Goal: Task Accomplishment & Management: Manage account settings

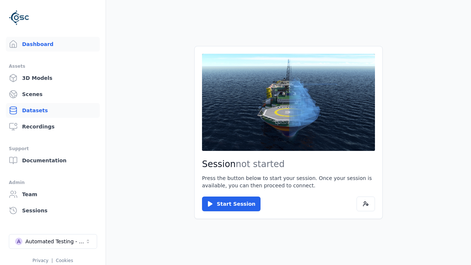
click at [53, 110] on link "Datasets" at bounding box center [53, 110] width 94 height 15
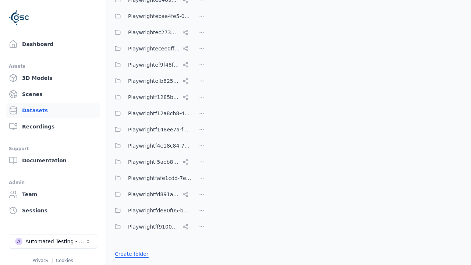
click at [129, 254] on link "Create folder" at bounding box center [132, 253] width 34 height 7
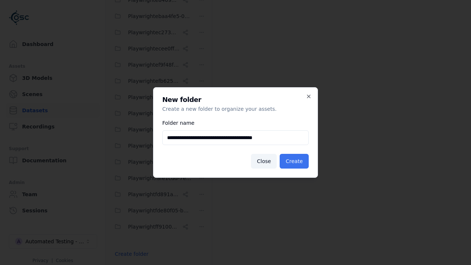
type input "**********"
click at [296, 161] on button "Create" at bounding box center [294, 161] width 29 height 15
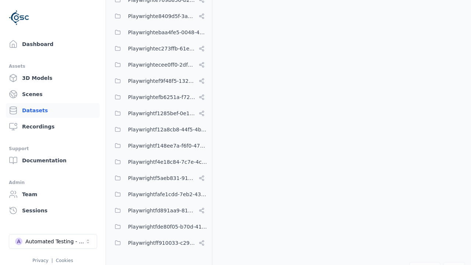
scroll to position [3952, 0]
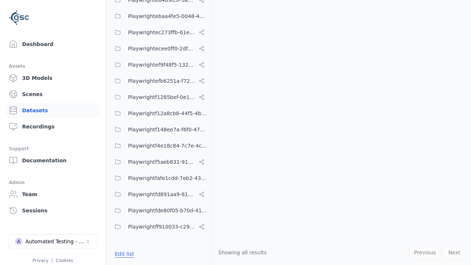
click at [123, 254] on button "Edit list" at bounding box center [124, 253] width 28 height 13
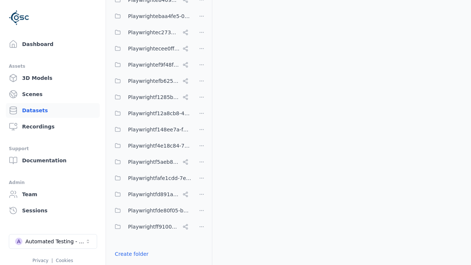
click at [202, 133] on html "Support Dashboard Assets 3D Models Scenes Datasets Recordings Support Documenta…" at bounding box center [235, 132] width 471 height 265
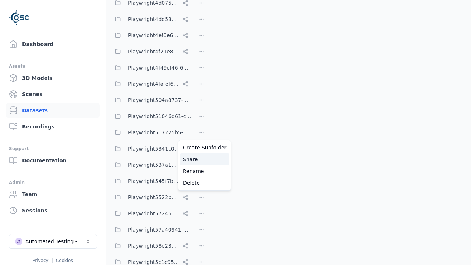
click at [202, 159] on div "Share" at bounding box center [204, 159] width 49 height 12
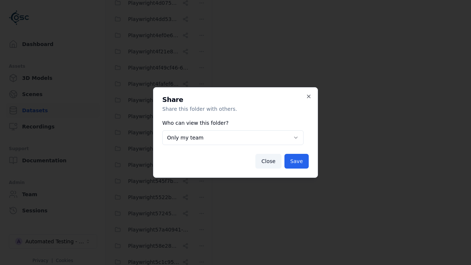
click at [233, 138] on body "Support Dashboard Assets 3D Models Scenes Datasets Recordings Support Documenta…" at bounding box center [235, 132] width 471 height 265
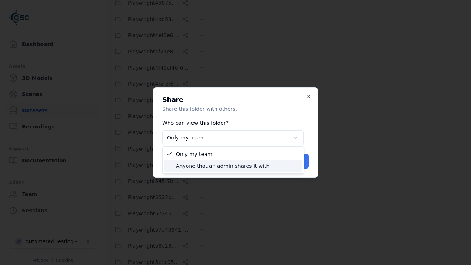
select select "****"
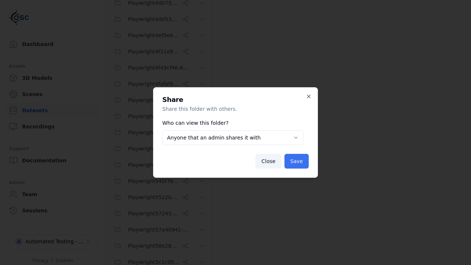
click at [298, 161] on button "Save" at bounding box center [297, 161] width 24 height 15
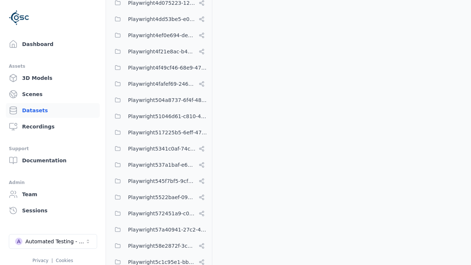
scroll to position [3952, 0]
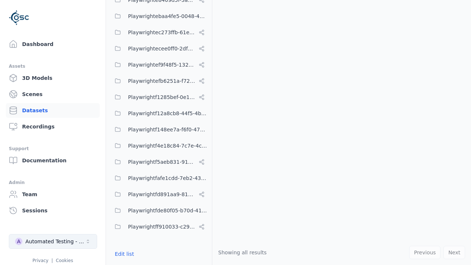
click at [53, 241] on div "Automated Testing - Playwright" at bounding box center [55, 241] width 60 height 7
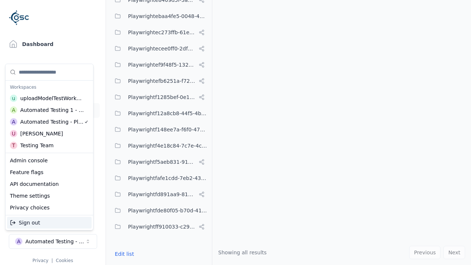
click at [49, 110] on div "Automated Testing 1 - Playwright" at bounding box center [52, 109] width 64 height 7
click at [236, 133] on html "Support Dashboard Assets 3D Models Scenes Datasets Recordings Support Documenta…" at bounding box center [235, 132] width 471 height 265
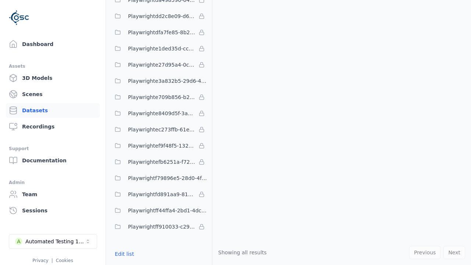
scroll to position [2154, 0]
click at [123, 254] on button "Edit list" at bounding box center [124, 253] width 28 height 13
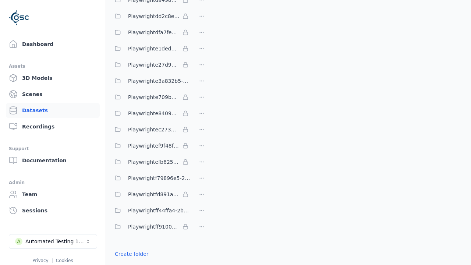
click at [147, 264] on link "Import shared folder (legacy)" at bounding box center [152, 267] width 75 height 7
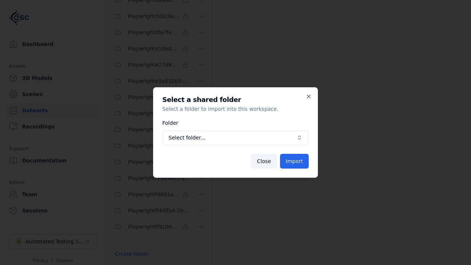
scroll to position [2181, 0]
click at [236, 138] on span "Select folder..." at bounding box center [231, 137] width 125 height 7
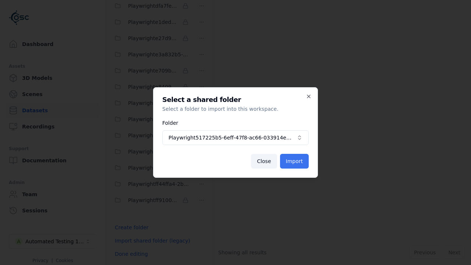
click at [295, 161] on button "Import" at bounding box center [294, 161] width 29 height 15
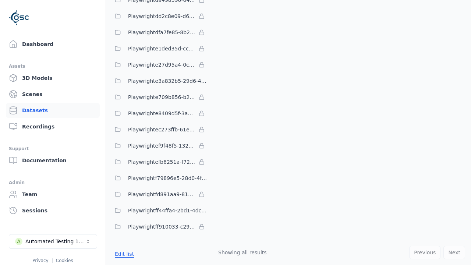
click at [123, 254] on button "Edit list" at bounding box center [124, 253] width 28 height 13
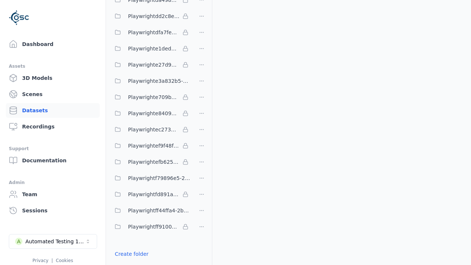
click at [202, 133] on html "Support Dashboard Assets 3D Models Scenes Datasets Recordings Support Documenta…" at bounding box center [235, 132] width 471 height 265
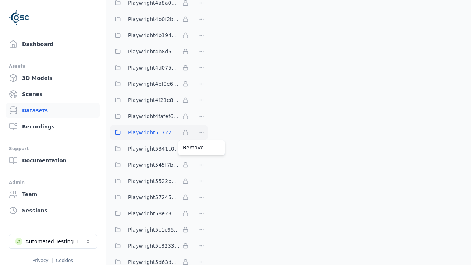
click at [236, 133] on html "Support Dashboard Assets 3D Models Scenes Datasets Recordings Support Documenta…" at bounding box center [235, 132] width 471 height 265
